Goal: Task Accomplishment & Management: Manage account settings

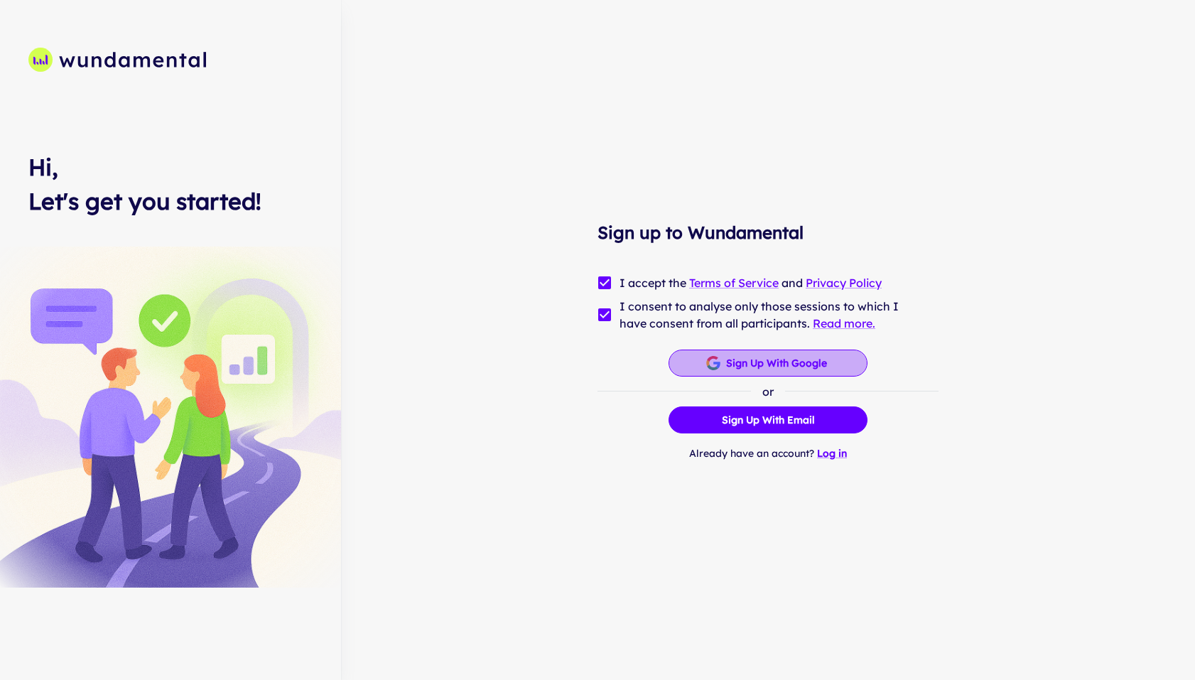
click at [735, 361] on button "Sign up with Google" at bounding box center [767, 362] width 199 height 27
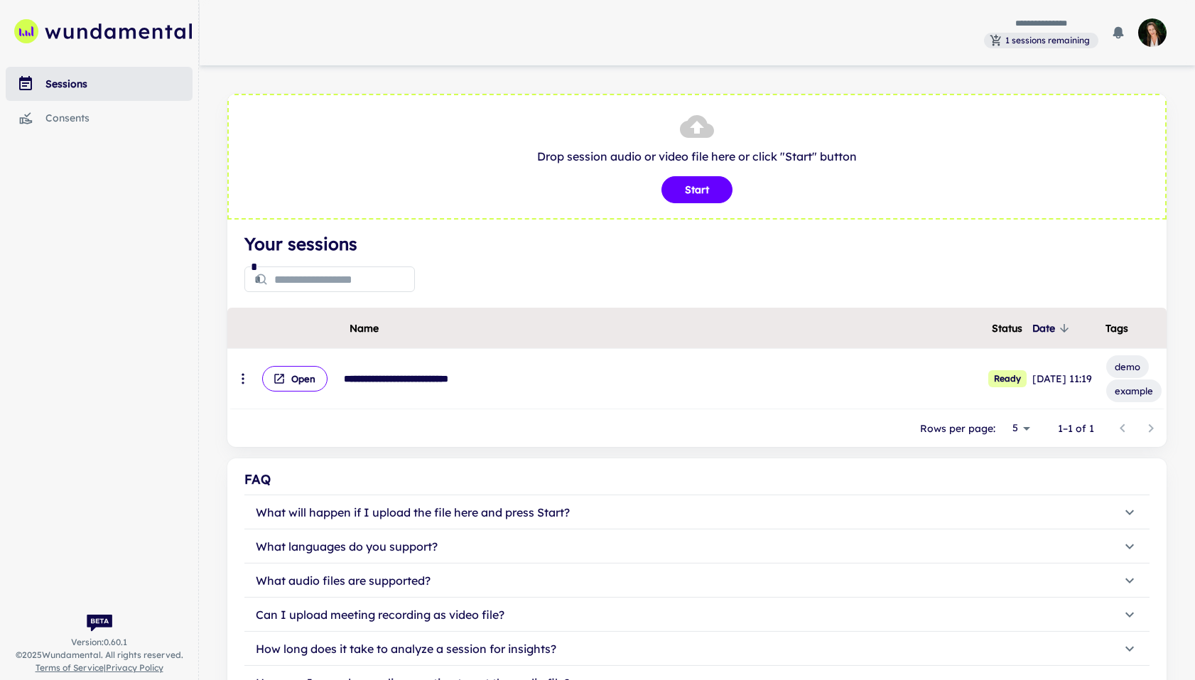
click at [79, 121] on div "consents" at bounding box center [118, 118] width 147 height 16
